Goal: Transaction & Acquisition: Purchase product/service

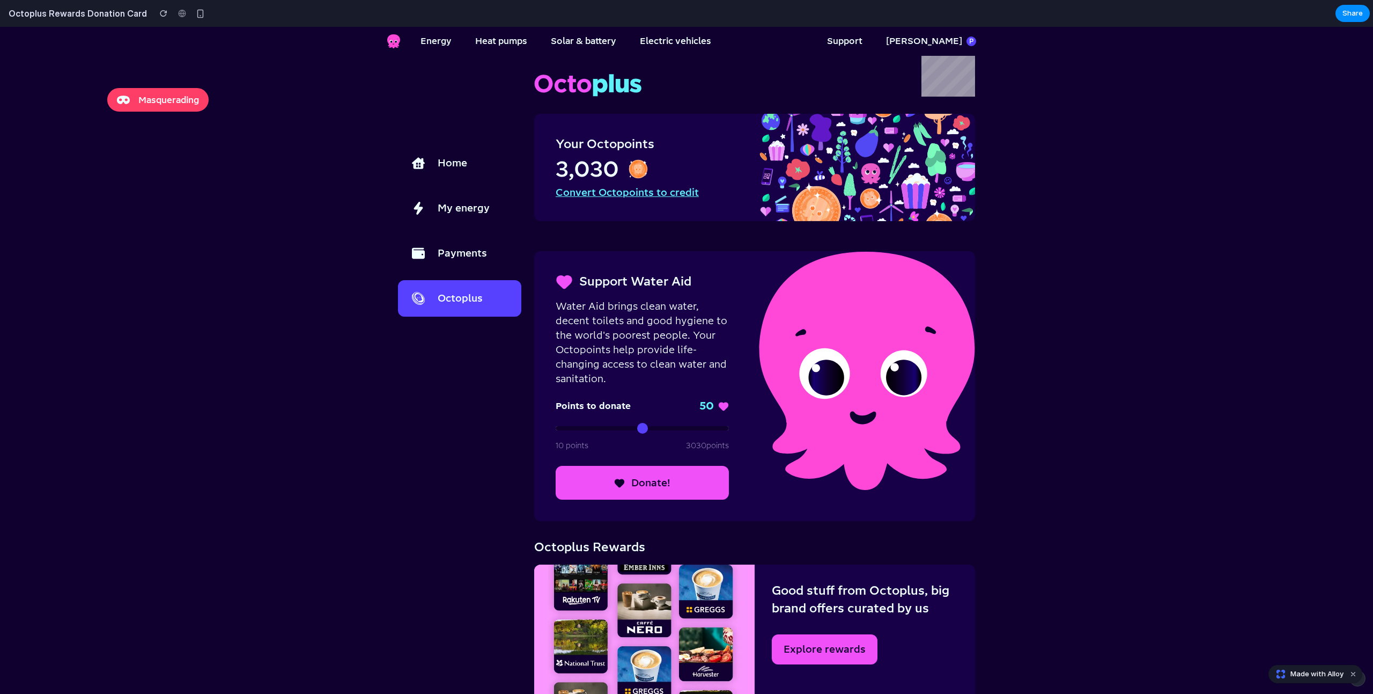
scroll to position [74, 0]
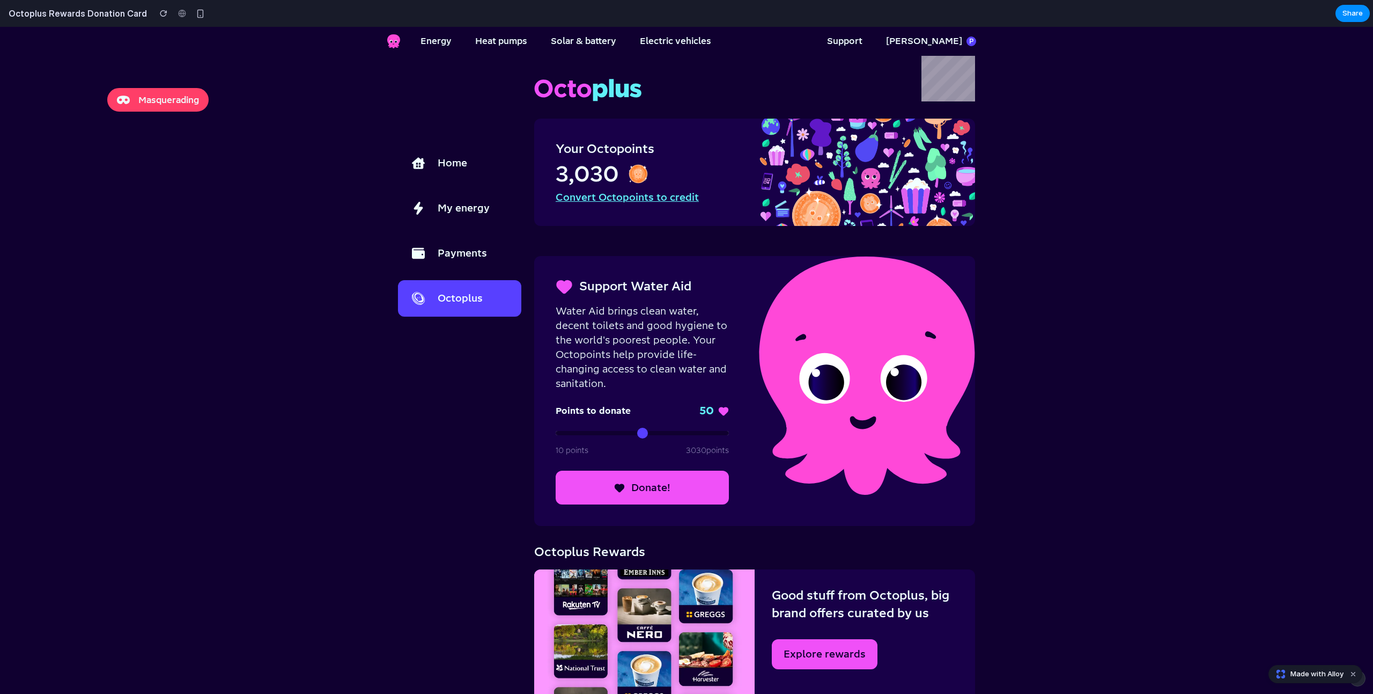
click at [607, 483] on button "Donate!" at bounding box center [642, 487] width 173 height 34
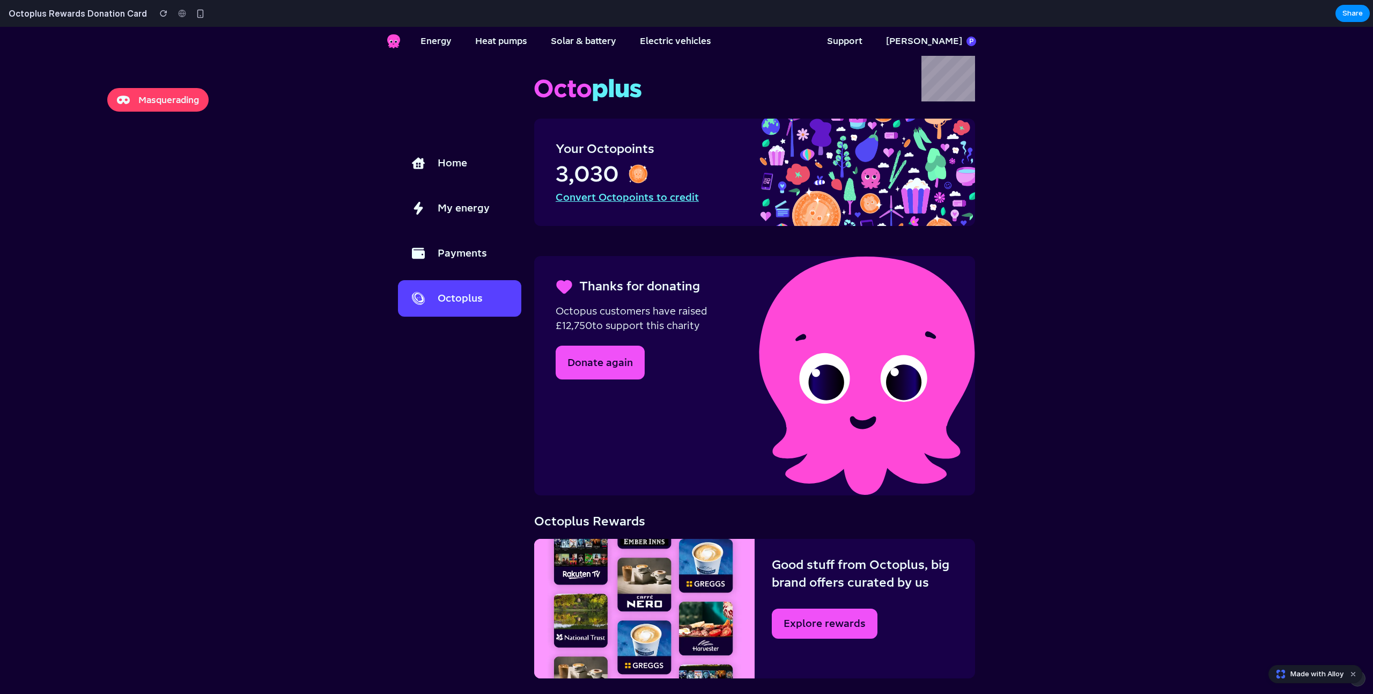
click at [628, 364] on button "Donate again" at bounding box center [600, 362] width 89 height 34
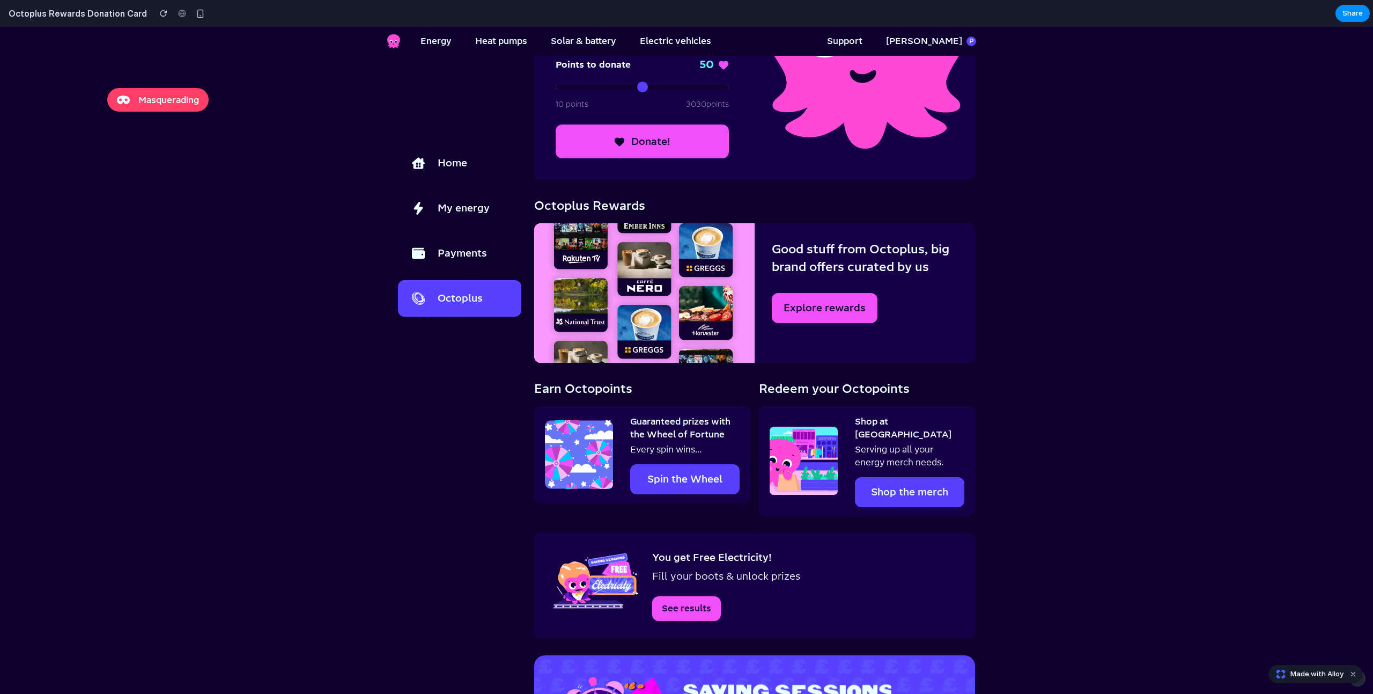
scroll to position [444, 0]
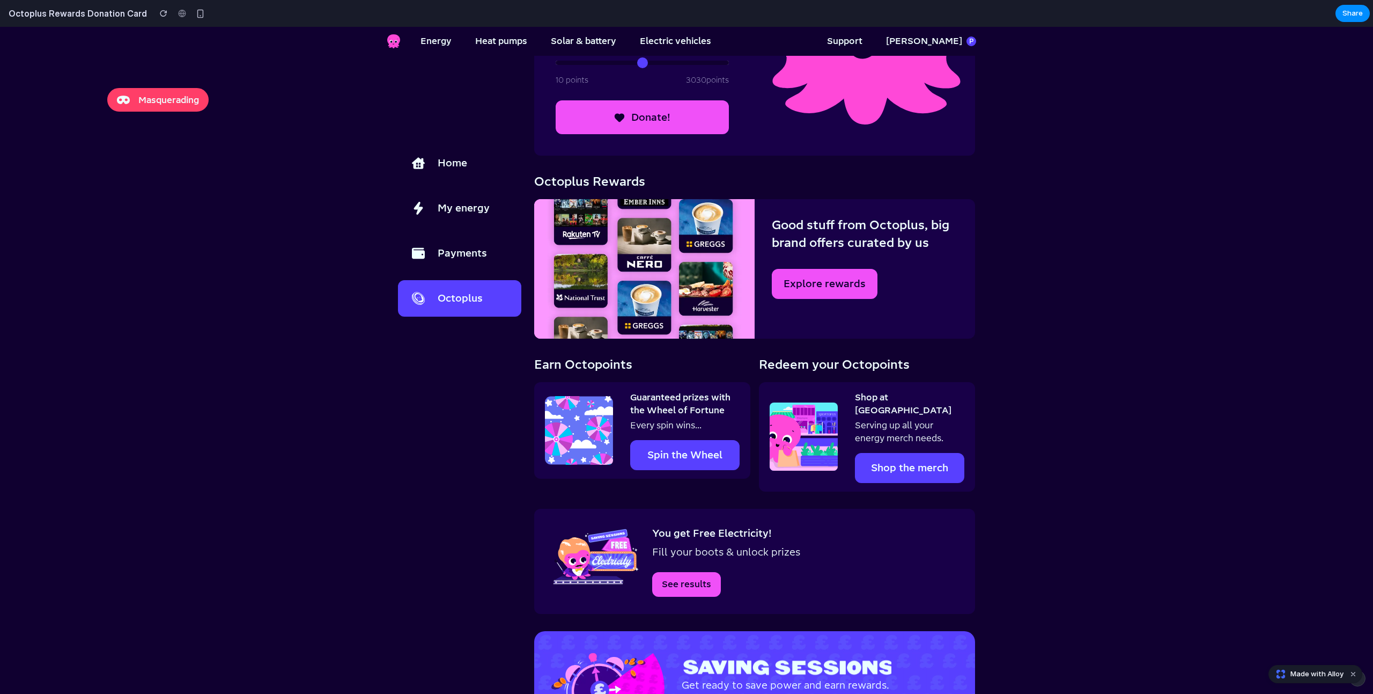
click at [104, 523] on main "You are now logged in as [EMAIL_ADDRESS][DOMAIN_NAME] Masquerading Home My ener…" at bounding box center [686, 418] width 1373 height 1613
